Goal: Transaction & Acquisition: Purchase product/service

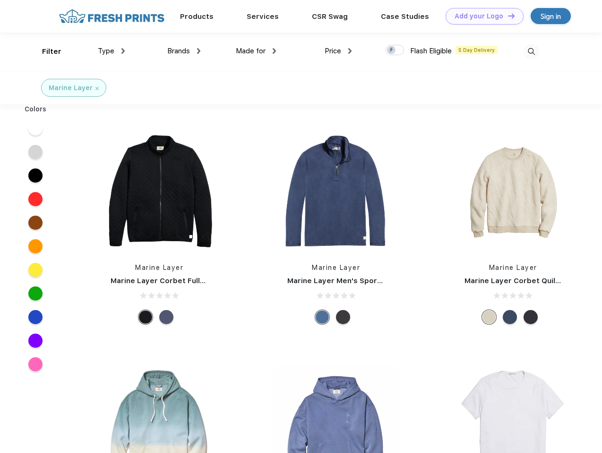
click at [481, 16] on link "Add your Logo Design Tool" at bounding box center [484, 16] width 78 height 17
click at [0, 0] on div "Design Tool" at bounding box center [0, 0] width 0 height 0
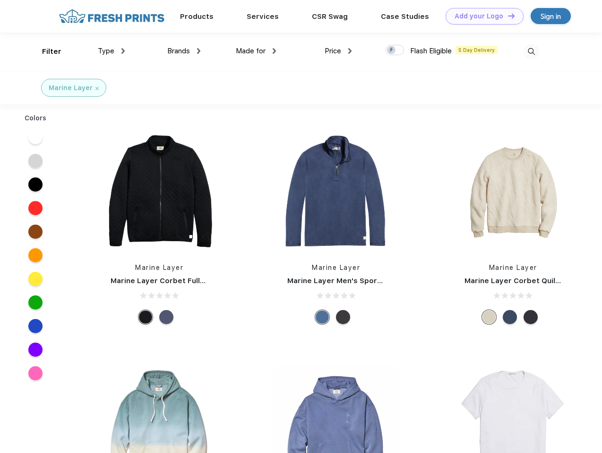
click at [507, 16] on link "Add your Logo Design Tool" at bounding box center [484, 16] width 78 height 17
click at [45, 51] on div "Filter" at bounding box center [51, 51] width 19 height 11
click at [111, 51] on span "Type" at bounding box center [106, 51] width 17 height 9
click at [184, 51] on span "Brands" at bounding box center [178, 51] width 23 height 9
click at [256, 51] on span "Made for" at bounding box center [251, 51] width 30 height 9
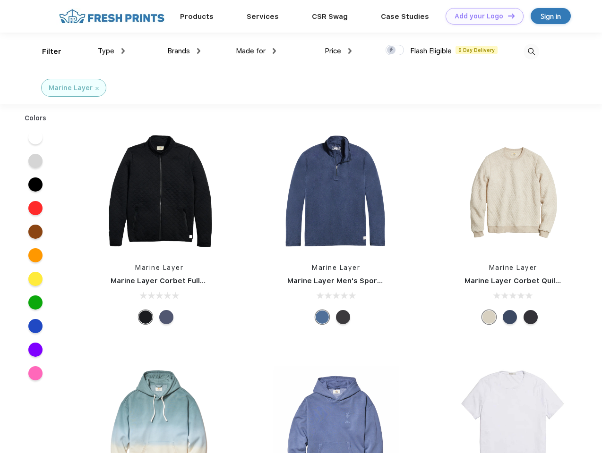
click at [338, 51] on span "Price" at bounding box center [332, 51] width 17 height 9
click at [395, 51] on div at bounding box center [394, 50] width 18 height 10
click at [392, 51] on input "checkbox" at bounding box center [388, 47] width 6 height 6
click at [531, 51] on img at bounding box center [531, 52] width 16 height 16
